Goal: Task Accomplishment & Management: Complete application form

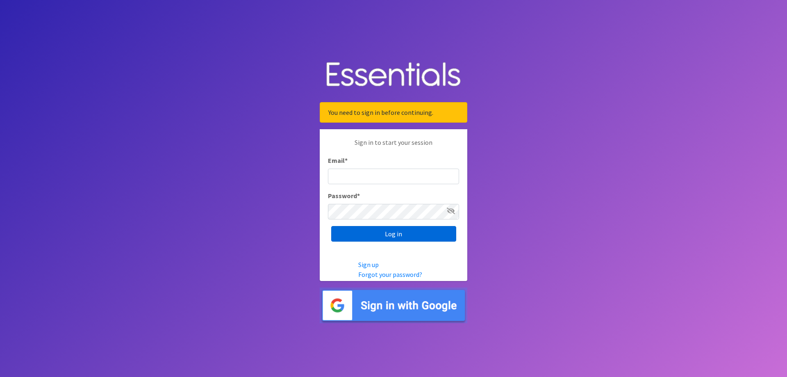
type input "[EMAIL_ADDRESS][DOMAIN_NAME]"
click at [392, 238] on input "Log in" at bounding box center [393, 234] width 125 height 16
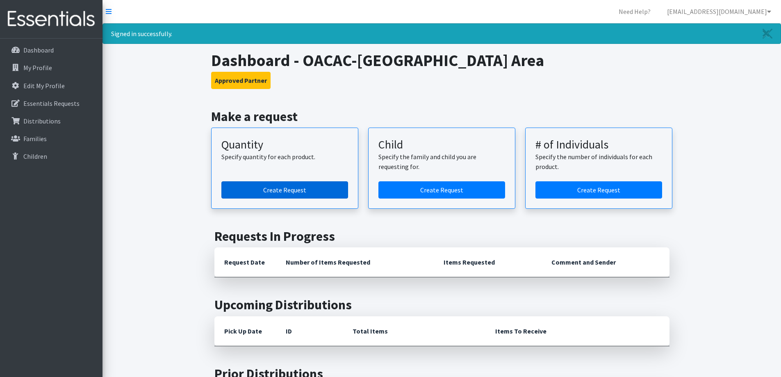
click at [316, 188] on link "Create Request" at bounding box center [284, 189] width 127 height 17
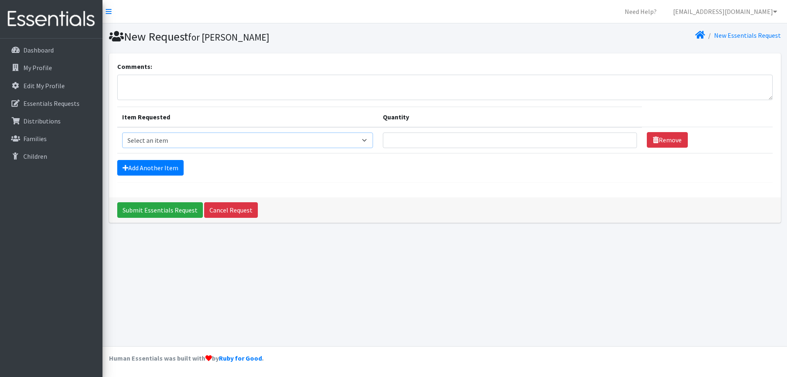
click at [309, 136] on select "Select an item Child (Newborn) Child (Size 1) Child (Size 2) Child (Size 3) Chi…" at bounding box center [247, 140] width 251 height 16
select select "3067"
click at [122, 132] on select "Select an item Child (Newborn) Child (Size 1) Child (Size 2) Child (Size 3) Chi…" at bounding box center [247, 140] width 251 height 16
click at [545, 144] on input "Quantity" at bounding box center [510, 140] width 254 height 16
click at [421, 142] on input "Quantity" at bounding box center [510, 140] width 254 height 16
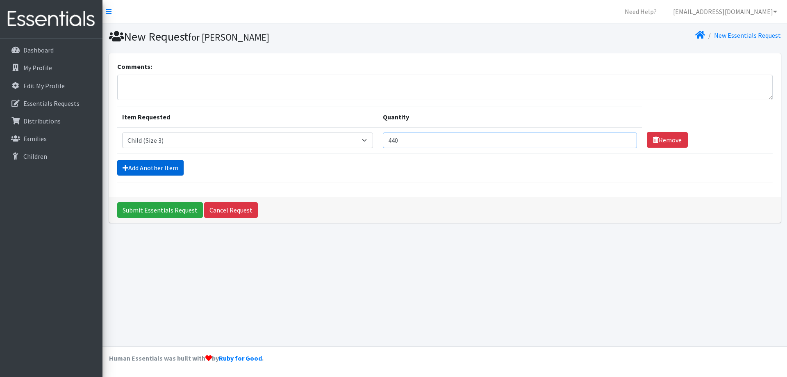
type input "440"
click at [149, 170] on link "Add Another Item" at bounding box center [150, 168] width 66 height 16
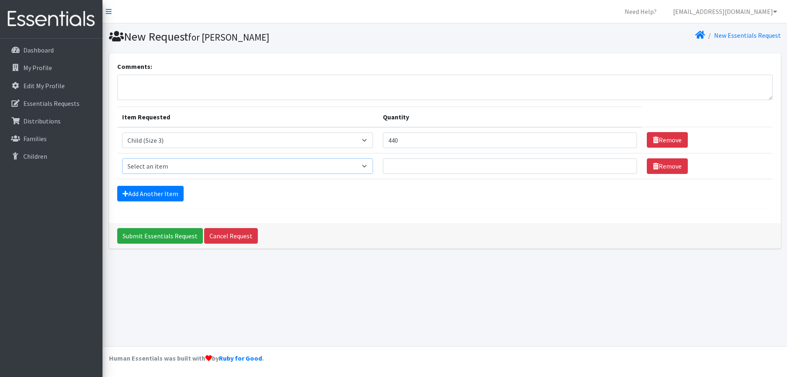
click at [301, 169] on select "Select an item Child (Newborn) Child (Size 1) Child (Size 2) Child (Size 3) Chi…" at bounding box center [247, 166] width 251 height 16
select select "3068"
click at [122, 158] on select "Select an item Child (Newborn) Child (Size 1) Child (Size 2) Child (Size 3) Chi…" at bounding box center [247, 166] width 251 height 16
click at [427, 164] on input "Quantity" at bounding box center [510, 166] width 254 height 16
type input "440"
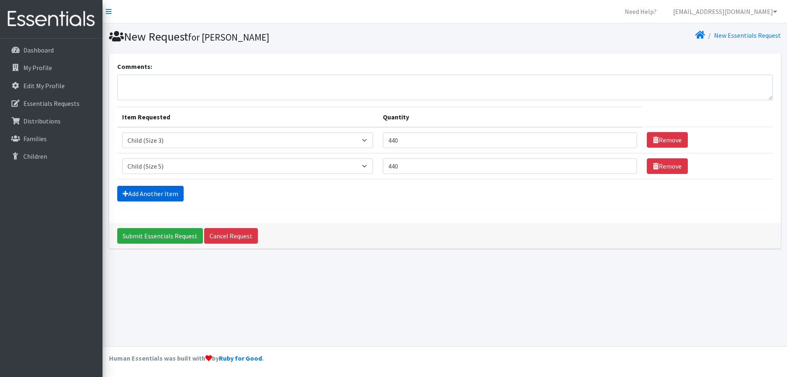
click at [166, 194] on link "Add Another Item" at bounding box center [150, 194] width 66 height 16
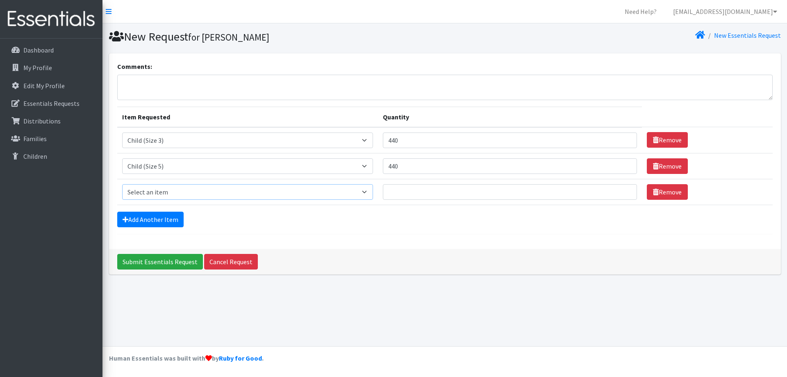
click at [212, 196] on select "Select an item Child (Newborn) Child (Size 1) Child (Size 2) Child (Size 3) Chi…" at bounding box center [247, 192] width 251 height 16
select select "14435"
click at [122, 184] on select "Select an item Child (Newborn) Child (Size 1) Child (Size 2) Child (Size 3) Chi…" at bounding box center [247, 192] width 251 height 16
click at [378, 183] on td "Quantity" at bounding box center [510, 192] width 264 height 26
click at [383, 191] on input "Quantity" at bounding box center [510, 192] width 254 height 16
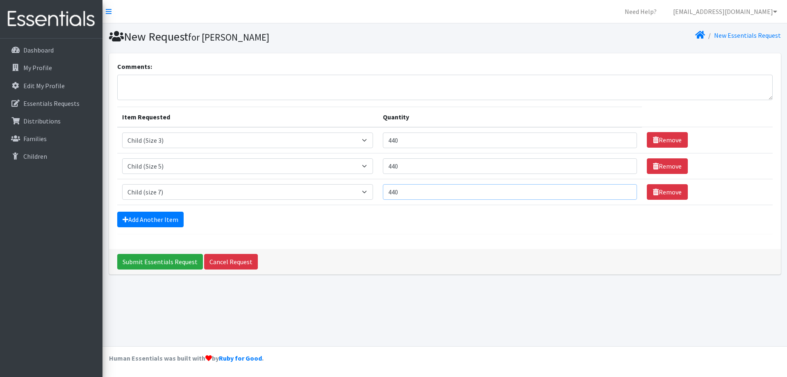
type input "440"
click at [383, 171] on input "440" at bounding box center [510, 166] width 254 height 16
type input "460"
click at [383, 198] on input "440" at bounding box center [510, 192] width 254 height 16
type input "4"
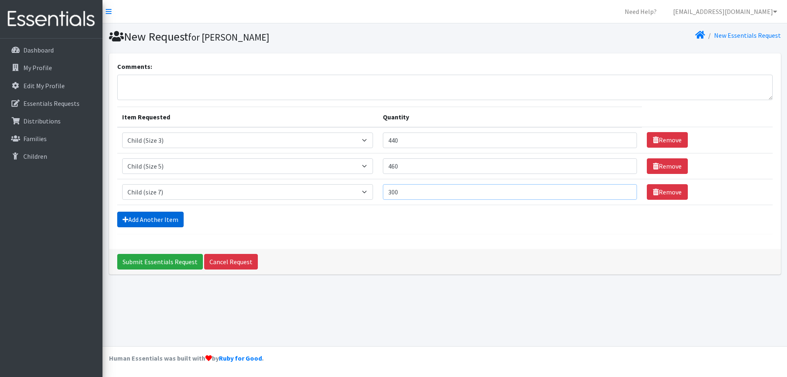
type input "300"
click at [164, 219] on link "Add Another Item" at bounding box center [150, 220] width 66 height 16
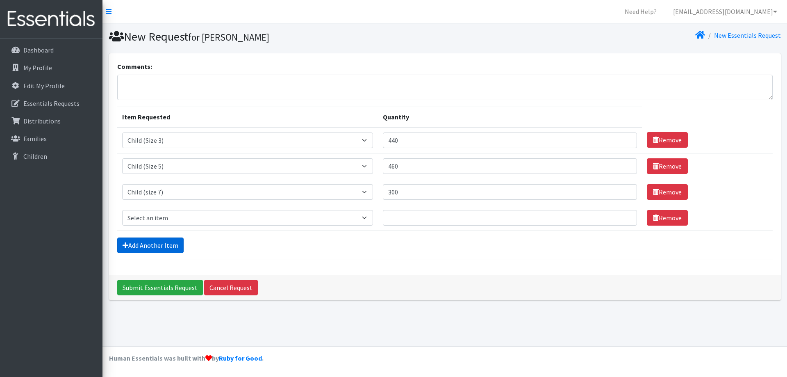
click at [164, 246] on link "Add Another Item" at bounding box center [150, 245] width 66 height 16
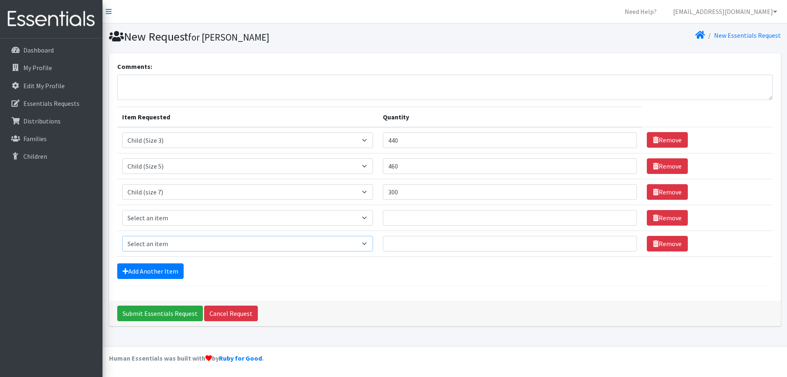
click at [213, 244] on select "Select an item Child (Newborn) Child (Size 1) Child (Size 2) Child (Size 3) Chi…" at bounding box center [247, 244] width 251 height 16
select select "3070"
click at [122, 236] on select "Select an item Child (Newborn) Child (Size 1) Child (Size 2) Child (Size 3) Chi…" at bounding box center [247, 244] width 251 height 16
click at [647, 217] on link "Remove" at bounding box center [667, 218] width 41 height 16
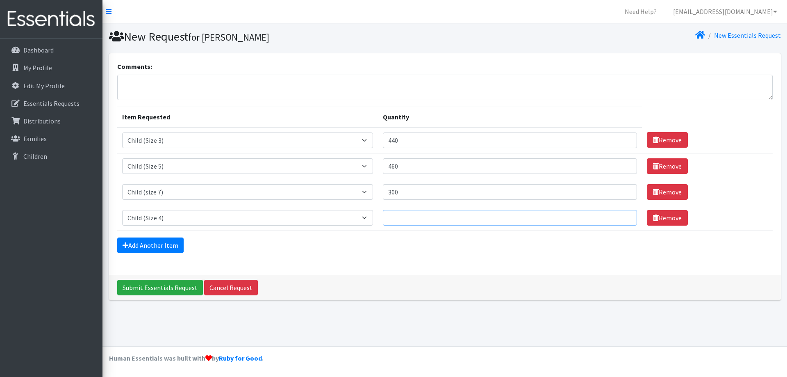
click at [383, 217] on input "Quantity" at bounding box center [510, 218] width 254 height 16
drag, startPoint x: 353, startPoint y: 219, endPoint x: 298, endPoint y: 218, distance: 55.0
click at [298, 218] on tr "Item Requested Select an item Child (Newborn) Child (Size 1) Child (Size 2) Chi…" at bounding box center [445, 218] width 656 height 26
type input "200"
drag, startPoint x: 357, startPoint y: 141, endPoint x: 293, endPoint y: 146, distance: 64.6
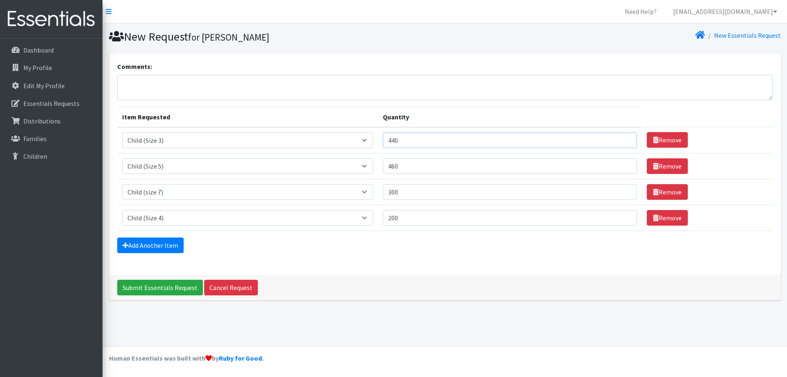
click at [293, 147] on tr "Item Requested Select an item Child (Newborn) Child (Size 1) Child (Size 2) Chi…" at bounding box center [445, 140] width 656 height 26
drag, startPoint x: 451, startPoint y: 138, endPoint x: 326, endPoint y: 143, distance: 124.8
click at [378, 143] on td "Quantity 340" at bounding box center [510, 140] width 264 height 26
type input "325"
click at [383, 167] on input "460" at bounding box center [510, 166] width 254 height 16
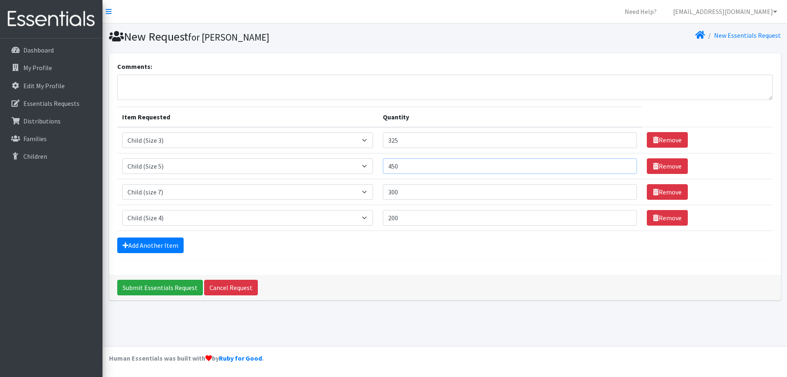
type input "450"
click at [378, 200] on td "Quantity 300" at bounding box center [510, 192] width 264 height 26
click at [383, 187] on input "300" at bounding box center [510, 192] width 254 height 16
drag, startPoint x: 380, startPoint y: 214, endPoint x: 266, endPoint y: 217, distance: 114.4
click at [266, 217] on tr "Item Requested Select an item Child (Newborn) Child (Size 1) Child (Size 2) Chi…" at bounding box center [445, 218] width 656 height 26
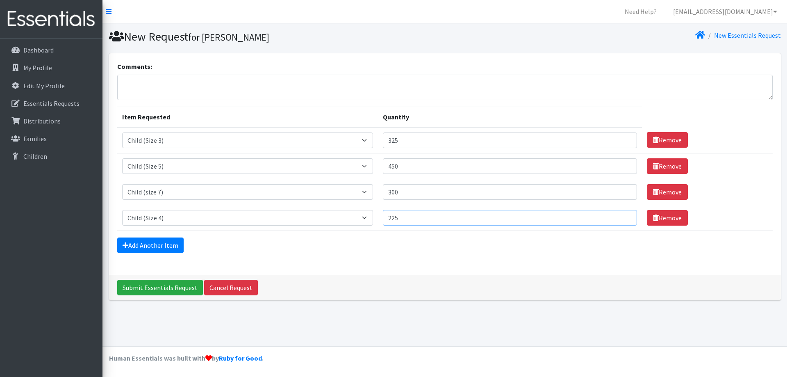
type input "225"
click at [419, 164] on input "450" at bounding box center [510, 166] width 254 height 16
click at [180, 85] on textarea "Comments:" at bounding box center [445, 87] width 656 height 25
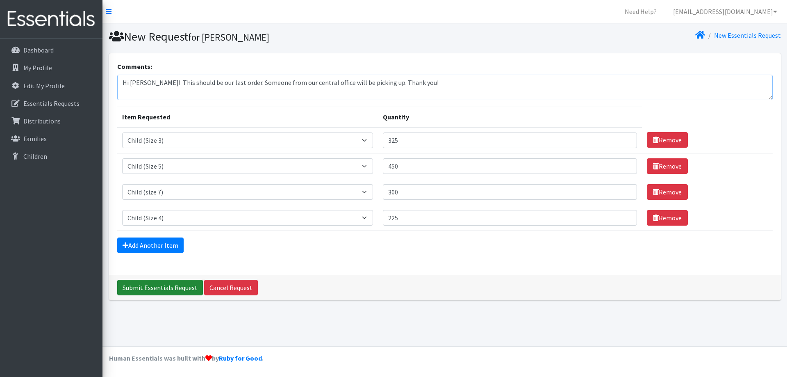
type textarea "Hi Tranna! This should be our last order. Someone from our central office will …"
click at [157, 285] on input "Submit Essentials Request" at bounding box center [160, 288] width 86 height 16
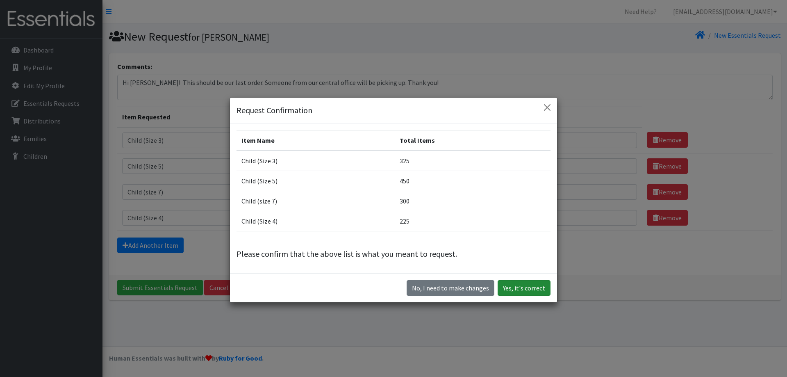
click at [526, 288] on button "Yes, it's correct" at bounding box center [524, 288] width 53 height 16
